Goal: Task Accomplishment & Management: Complete application form

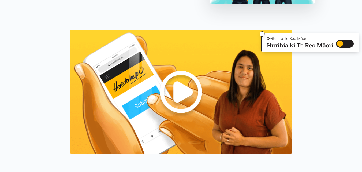
scroll to position [455, 0]
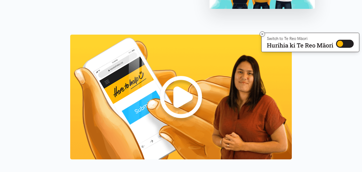
click at [176, 98] on img at bounding box center [181, 97] width 222 height 125
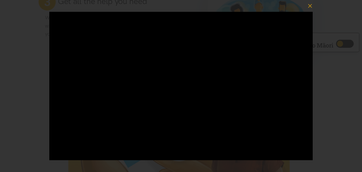
scroll to position [411, 0]
click at [311, 8] on icon "button" at bounding box center [311, 6] width 8 height 8
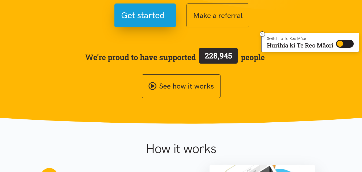
scroll to position [91, 0]
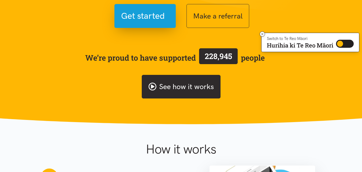
click at [183, 86] on link "See how it works" at bounding box center [181, 87] width 79 height 24
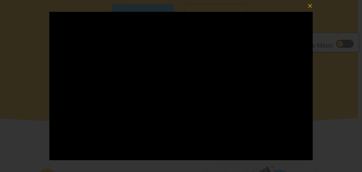
click at [312, 5] on icon "button" at bounding box center [311, 6] width 8 height 8
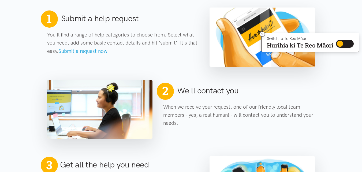
scroll to position [255, 0]
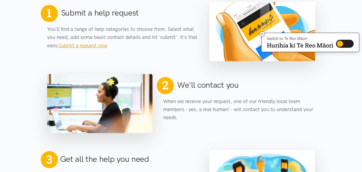
click at [83, 47] on link "Submit a request now" at bounding box center [82, 45] width 49 height 6
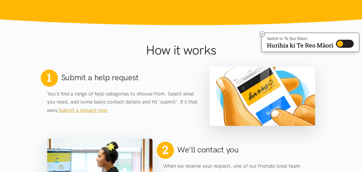
scroll to position [190, 0]
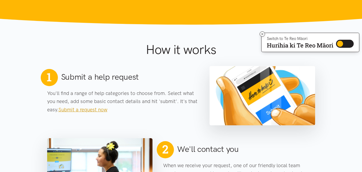
click at [92, 109] on link "Submit a request now" at bounding box center [82, 109] width 49 height 6
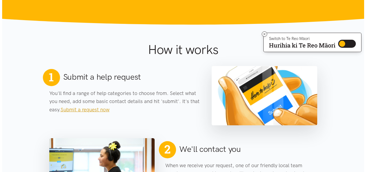
scroll to position [0, 0]
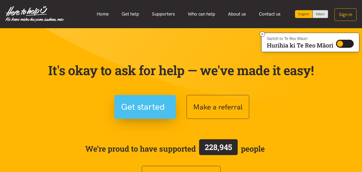
click at [140, 109] on span "Get started" at bounding box center [143, 107] width 44 height 14
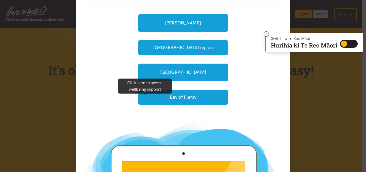
scroll to position [60, 0]
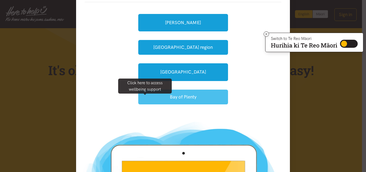
click at [201, 92] on button "Bay of Plenty" at bounding box center [183, 97] width 90 height 15
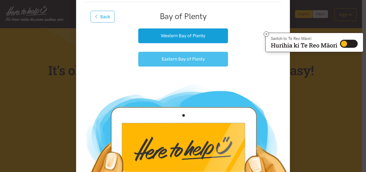
click at [182, 63] on button "Eastern Bay of Plenty" at bounding box center [183, 59] width 90 height 15
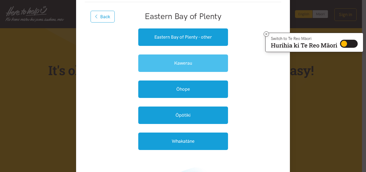
click at [175, 62] on link "Kawerau" at bounding box center [183, 62] width 90 height 17
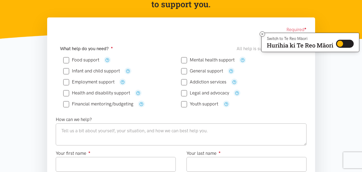
scroll to position [73, 0]
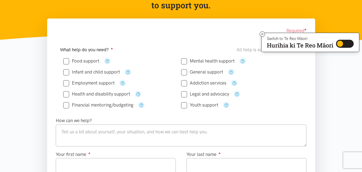
click at [81, 59] on input "Food support" at bounding box center [81, 61] width 36 height 5
click at [108, 60] on icon "button" at bounding box center [107, 61] width 4 height 4
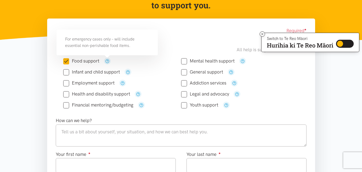
click at [66, 60] on input "Food support" at bounding box center [81, 61] width 36 height 5
checkbox input "false"
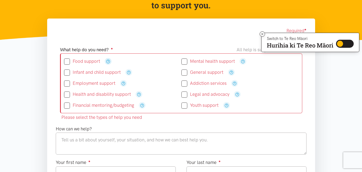
click at [107, 60] on icon "button" at bounding box center [108, 61] width 4 height 4
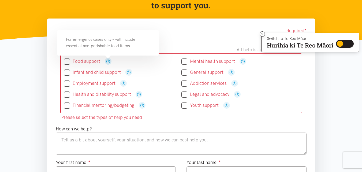
click at [108, 61] on icon "button" at bounding box center [108, 61] width 4 height 4
click at [106, 58] on div at bounding box center [107, 57] width 5 height 3
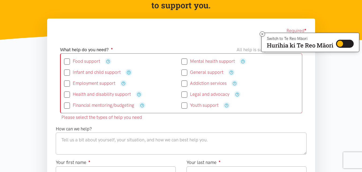
click at [129, 72] on icon "button" at bounding box center [129, 72] width 4 height 4
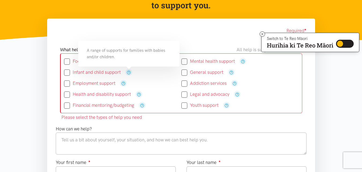
click at [118, 70] on input "Infant and child support" at bounding box center [92, 72] width 57 height 5
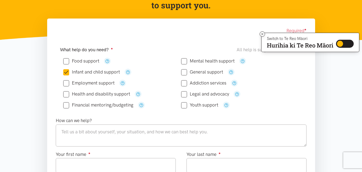
click at [67, 71] on input "Infant and child support" at bounding box center [91, 72] width 57 height 5
checkbox input "false"
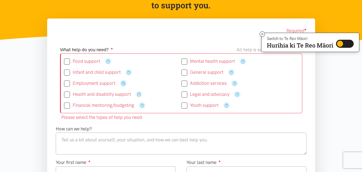
click at [122, 84] on icon "button" at bounding box center [124, 83] width 4 height 4
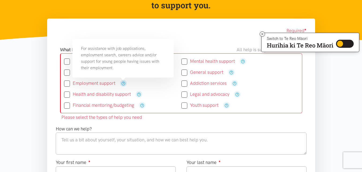
click at [122, 82] on icon "button" at bounding box center [124, 83] width 4 height 4
click at [124, 84] on icon "button" at bounding box center [124, 83] width 4 height 4
click at [123, 83] on icon "button" at bounding box center [124, 83] width 4 height 4
click at [123, 84] on icon "button" at bounding box center [124, 83] width 4 height 4
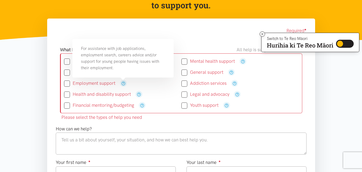
click at [129, 73] on div "For assistance with job applications, employment search, careers advice and/or …" at bounding box center [122, 58] width 101 height 39
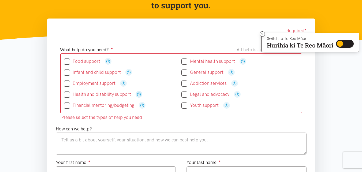
click at [140, 95] on icon "button" at bounding box center [139, 94] width 4 height 4
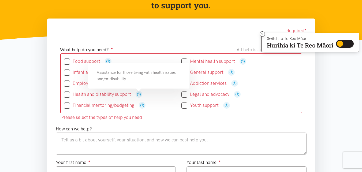
click at [66, 95] on input "Health and disability support" at bounding box center [97, 94] width 67 height 5
checkbox input "true"
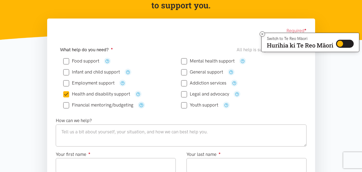
click at [143, 104] on icon "button" at bounding box center [141, 105] width 4 height 4
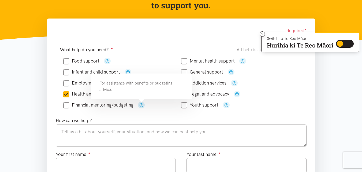
click at [142, 105] on icon "button" at bounding box center [141, 105] width 4 height 4
click at [138, 94] on div "For assistance with benefits or budgeting advice." at bounding box center [141, 87] width 101 height 26
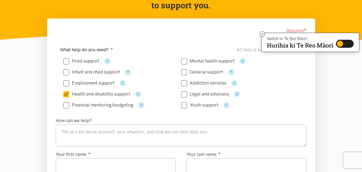
click at [64, 105] on input "Financial mentoring/budgeting" at bounding box center [98, 105] width 70 height 5
checkbox input "true"
click at [243, 61] on icon "button" at bounding box center [243, 61] width 4 height 4
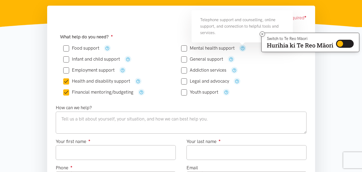
scroll to position [85, 0]
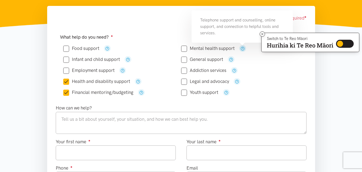
click at [244, 47] on icon "button" at bounding box center [243, 48] width 4 height 4
click at [244, 30] on div "Telephone support and counselling, online support, and connection to helpful to…" at bounding box center [242, 26] width 101 height 32
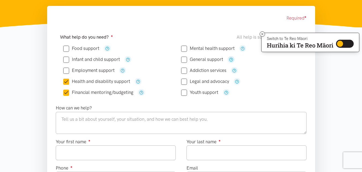
click at [233, 60] on icon "button" at bounding box center [231, 59] width 4 height 4
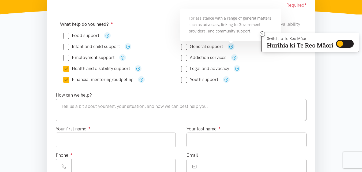
scroll to position [99, 0]
click at [231, 46] on icon "button" at bounding box center [231, 46] width 4 height 4
click at [234, 27] on div "For assistance with a range of general matters such as advocacy, linking to Gov…" at bounding box center [230, 24] width 101 height 32
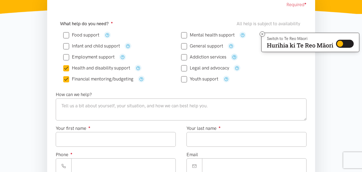
click at [235, 56] on icon "button" at bounding box center [235, 57] width 4 height 4
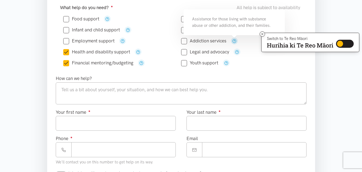
scroll to position [116, 0]
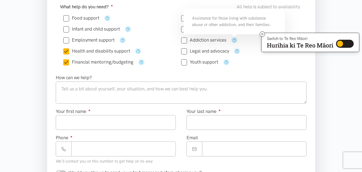
click at [250, 29] on div "Assistance for those living with substance abuse or other addiction, and their …" at bounding box center [234, 22] width 101 height 26
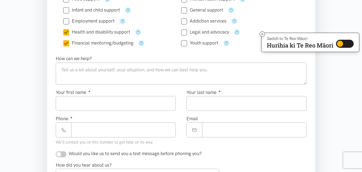
scroll to position [136, 0]
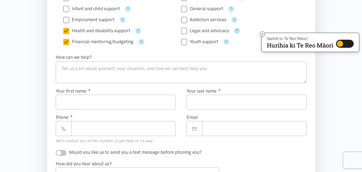
click at [237, 31] on icon "button" at bounding box center [237, 31] width 4 height 4
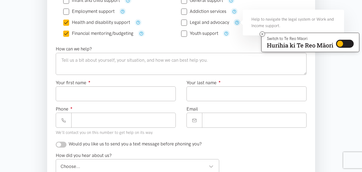
scroll to position [146, 0]
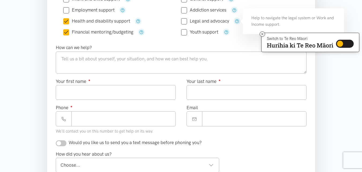
click at [254, 21] on div "Help to navigate the legal system or Work and Income support." at bounding box center [293, 21] width 101 height 26
click at [227, 31] on icon "button" at bounding box center [227, 32] width 4 height 4
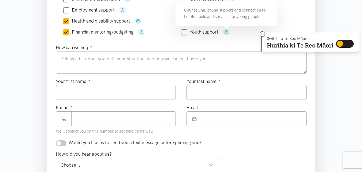
click at [256, 19] on div "Counselling, online support and connection to helpful tools and services for yo…" at bounding box center [226, 14] width 101 height 26
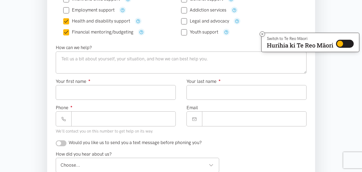
click at [82, 20] on input "Health and disability support" at bounding box center [96, 21] width 67 height 5
checkbox input "false"
click at [108, 32] on input "Financial mentoring/budgeting" at bounding box center [98, 32] width 70 height 5
checkbox input "false"
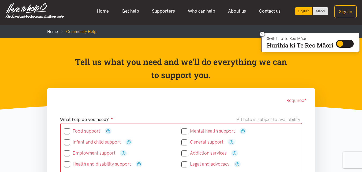
scroll to position [0, 0]
